Goal: Information Seeking & Learning: Learn about a topic

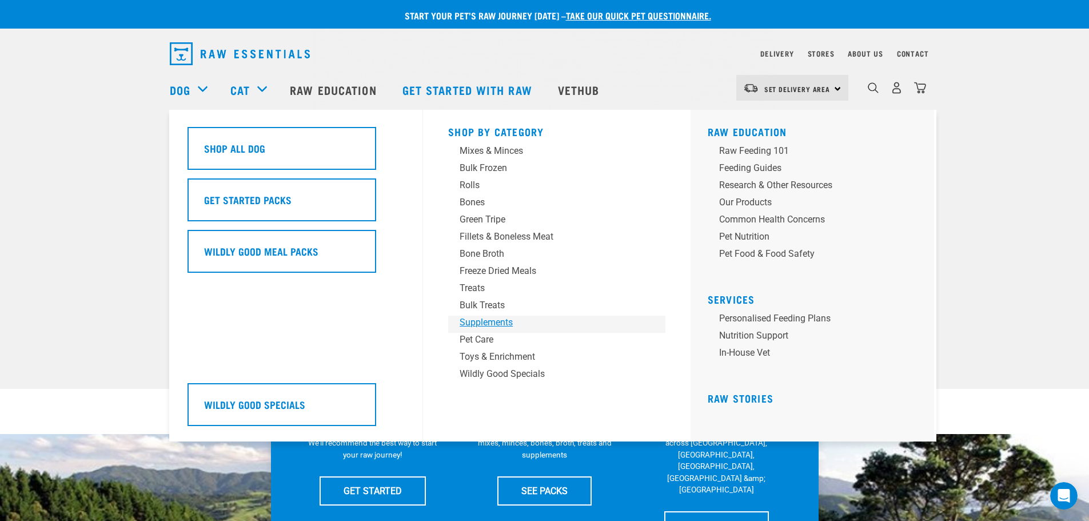
click at [489, 325] on div "Supplements" at bounding box center [549, 323] width 178 height 14
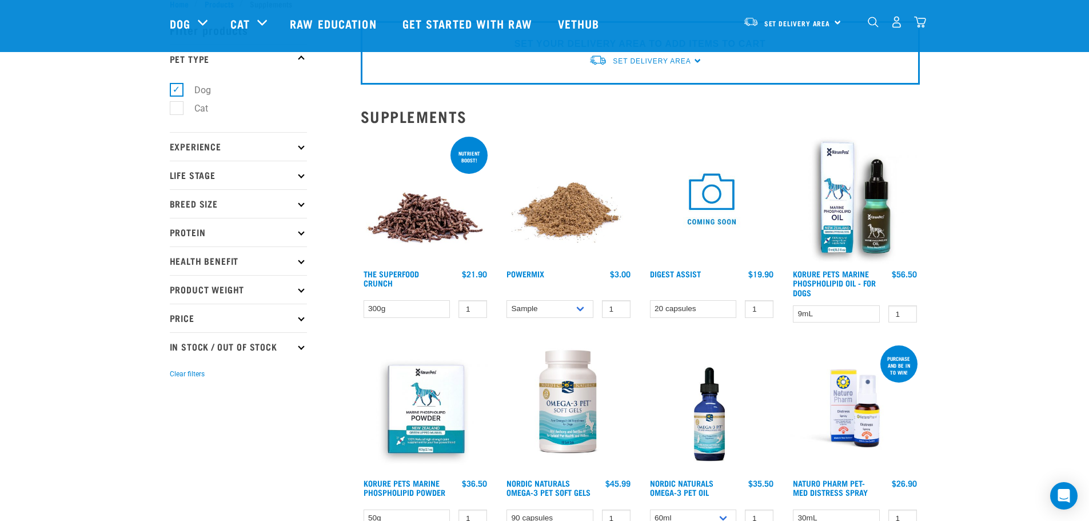
scroll to position [57, 0]
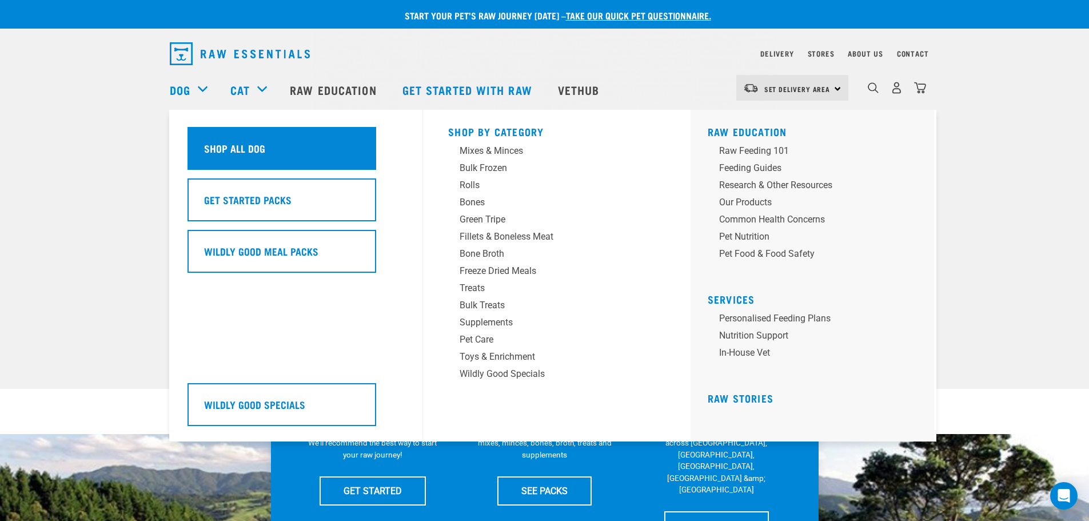
click at [233, 148] on h5 "Shop All Dog" at bounding box center [234, 148] width 61 height 15
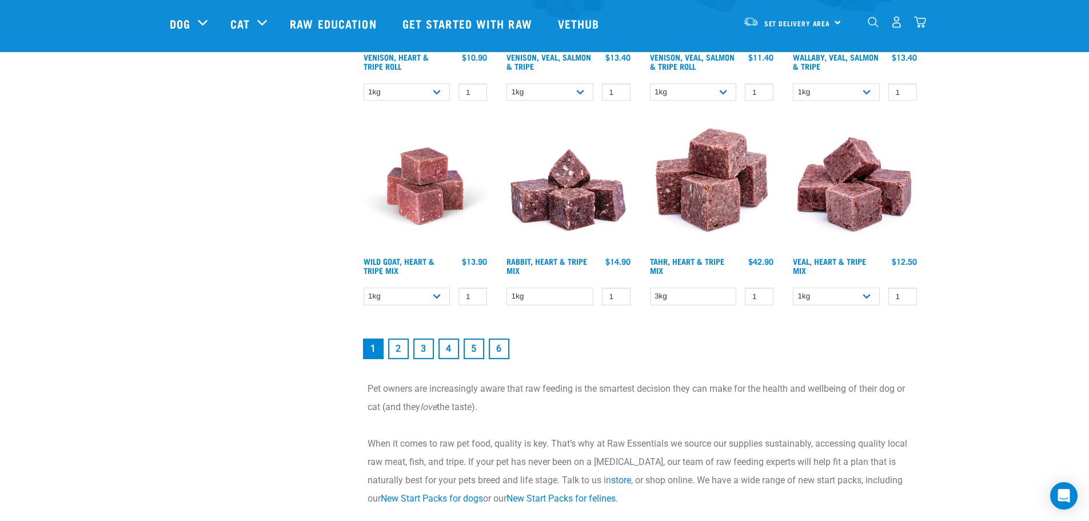
scroll to position [1601, 0]
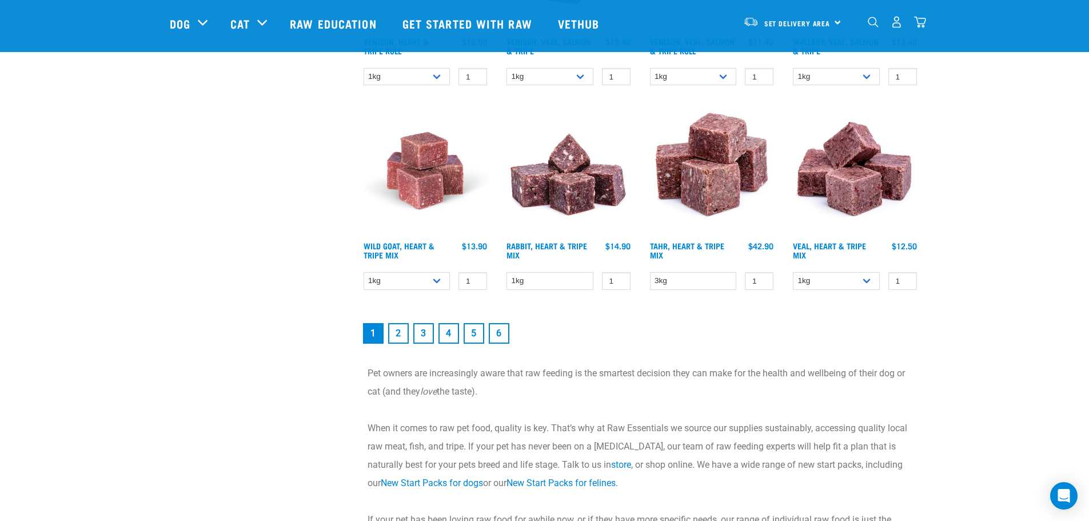
click at [393, 336] on link "2" at bounding box center [398, 333] width 21 height 21
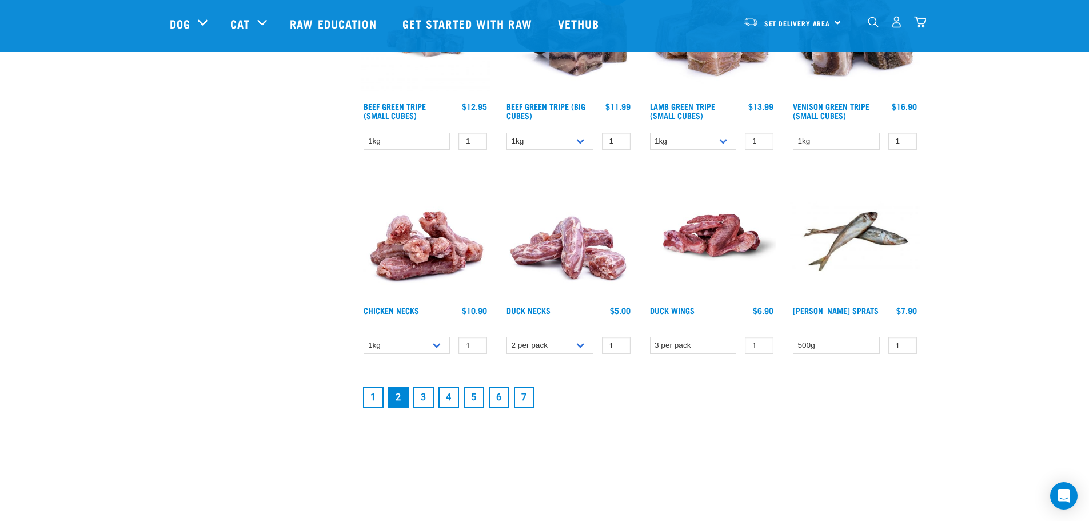
scroll to position [1487, 0]
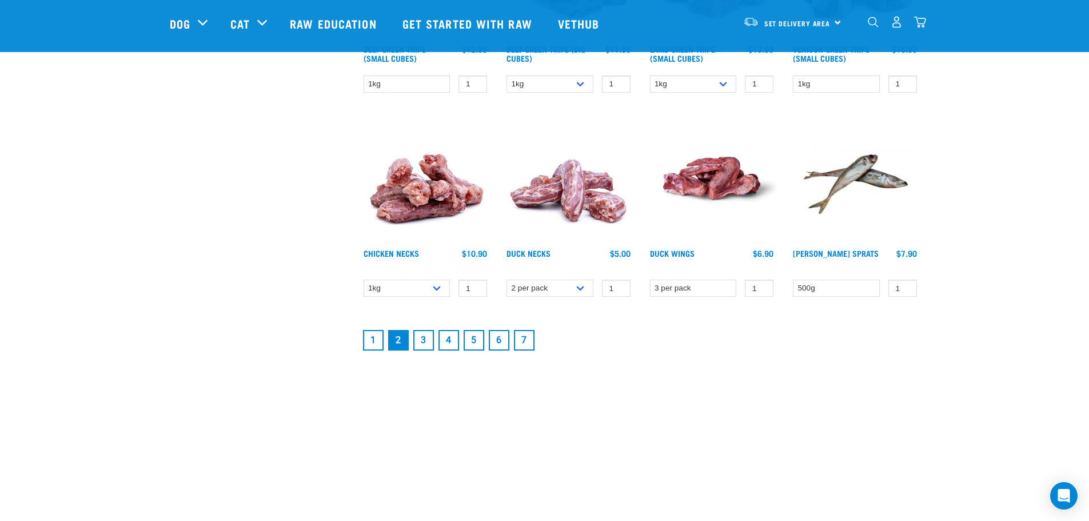
click at [425, 337] on link "3" at bounding box center [423, 340] width 21 height 21
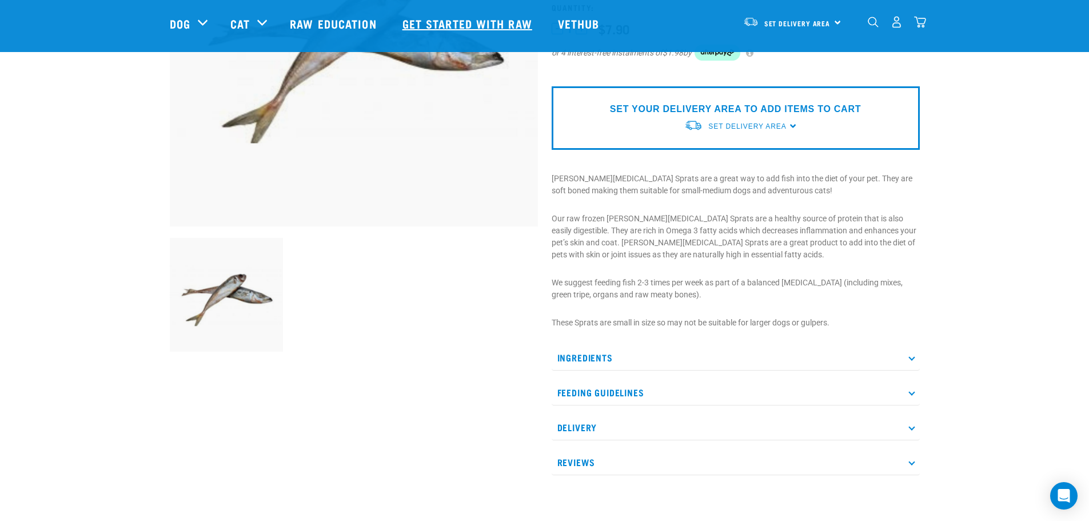
scroll to position [229, 0]
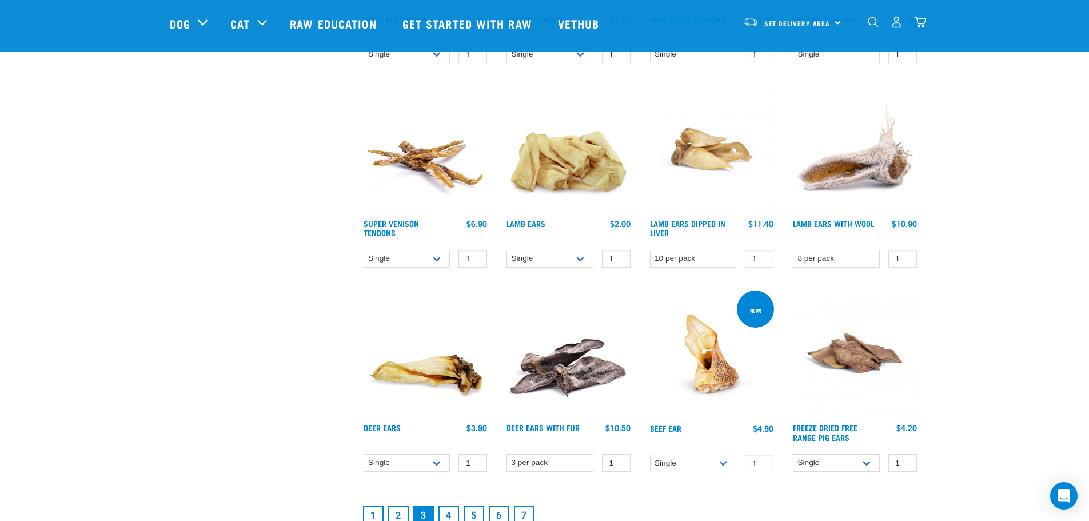
scroll to position [1373, 0]
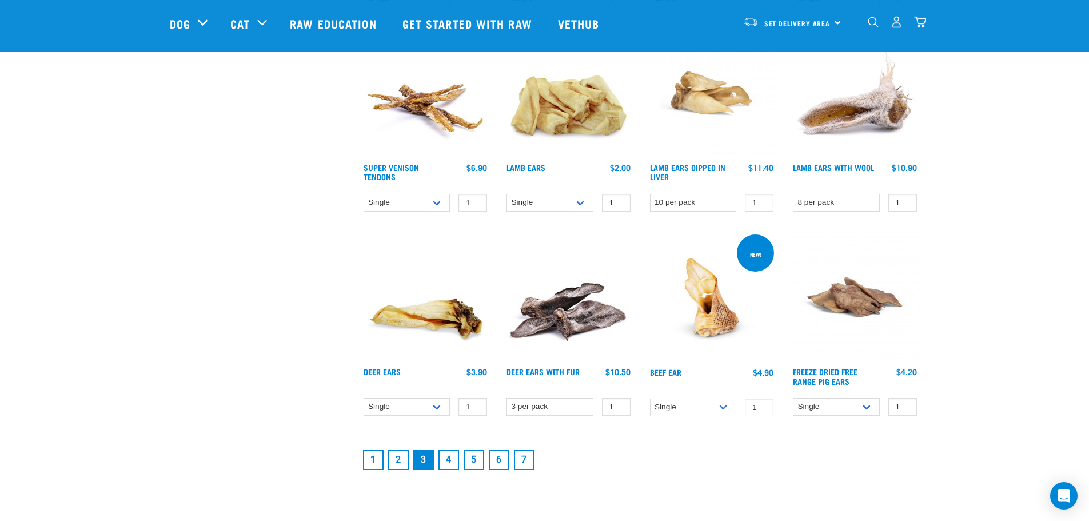
click at [454, 463] on link "4" at bounding box center [449, 460] width 21 height 21
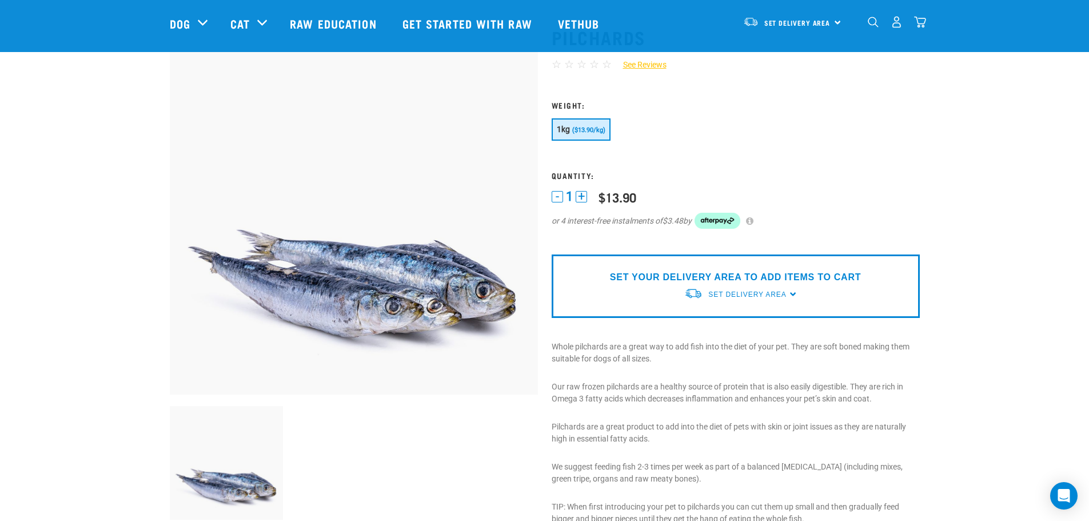
scroll to position [114, 0]
